Goal: Find contact information: Find contact information

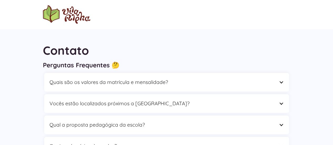
click at [62, 16] on img "home" at bounding box center [66, 14] width 47 height 18
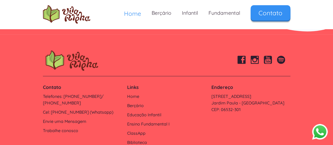
scroll to position [1807, 0]
